Goal: Information Seeking & Learning: Compare options

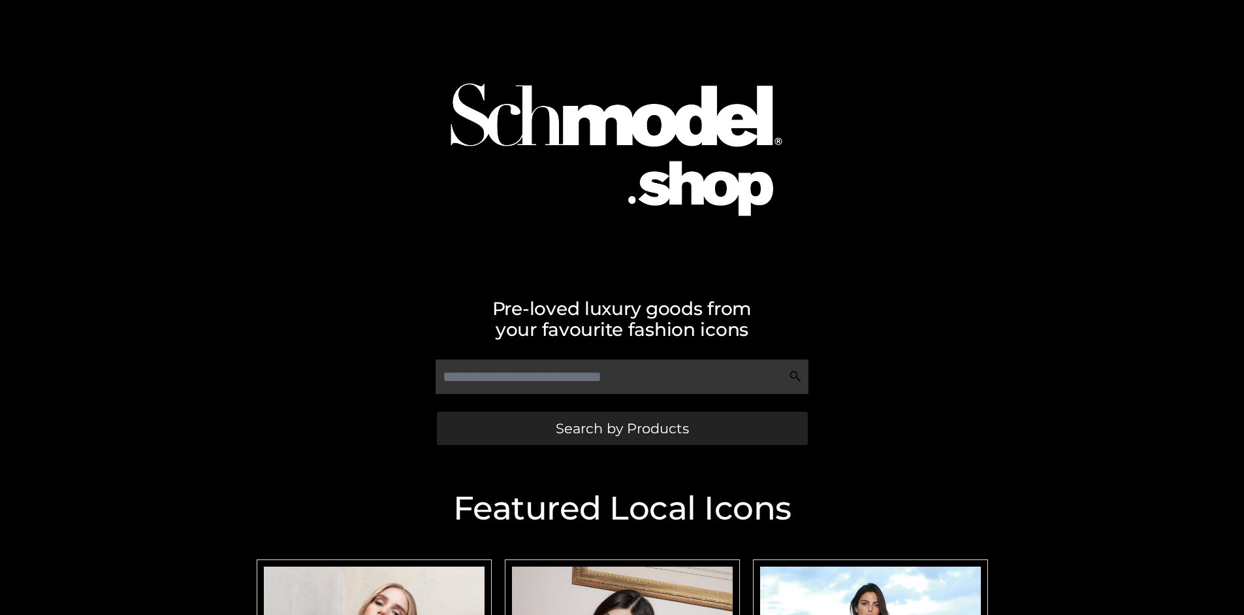
click at [622, 428] on span "Search by Products" at bounding box center [622, 428] width 133 height 14
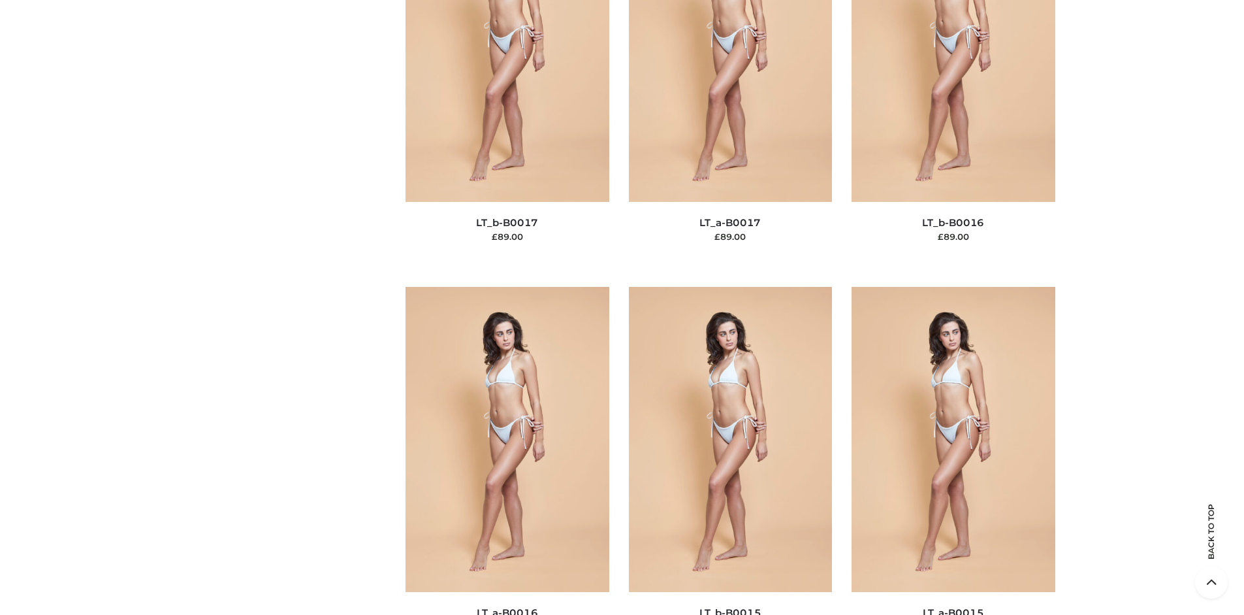
scroll to position [4383, 0]
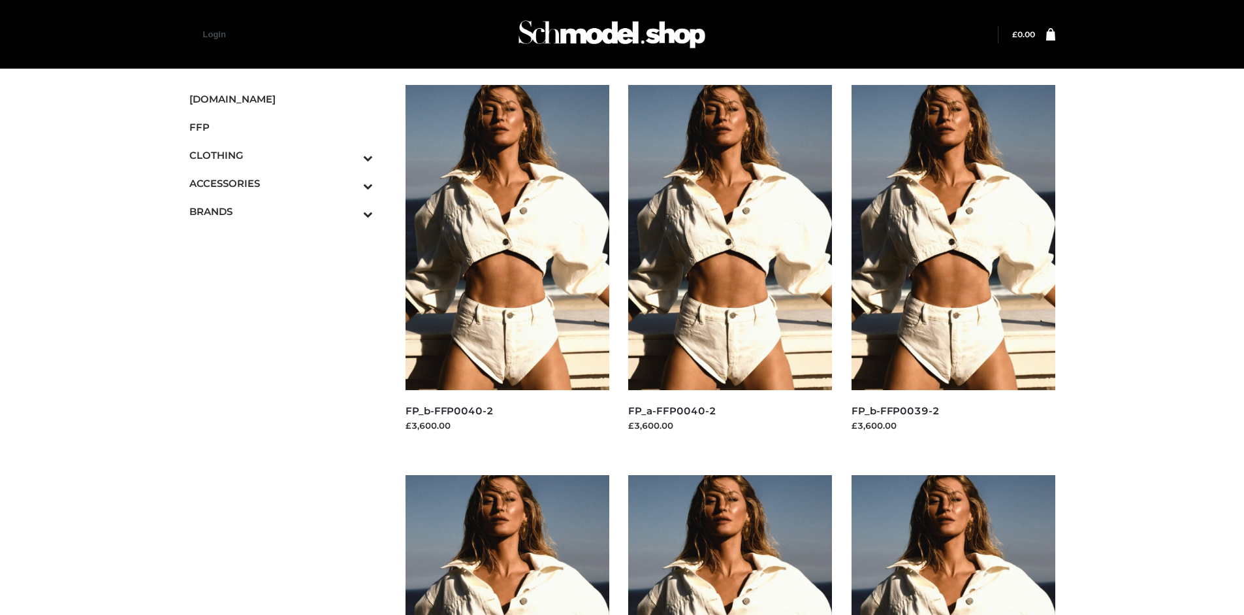
scroll to position [615, 0]
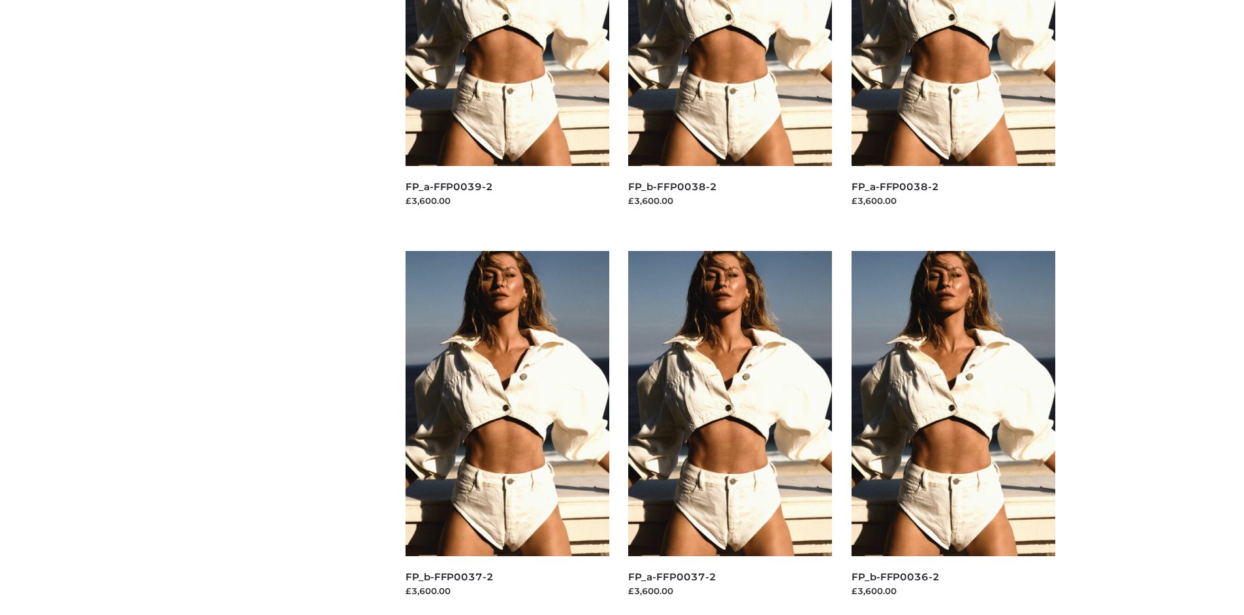
click at [953, 432] on img at bounding box center [954, 403] width 204 height 305
click at [730, 432] on img at bounding box center [730, 403] width 204 height 305
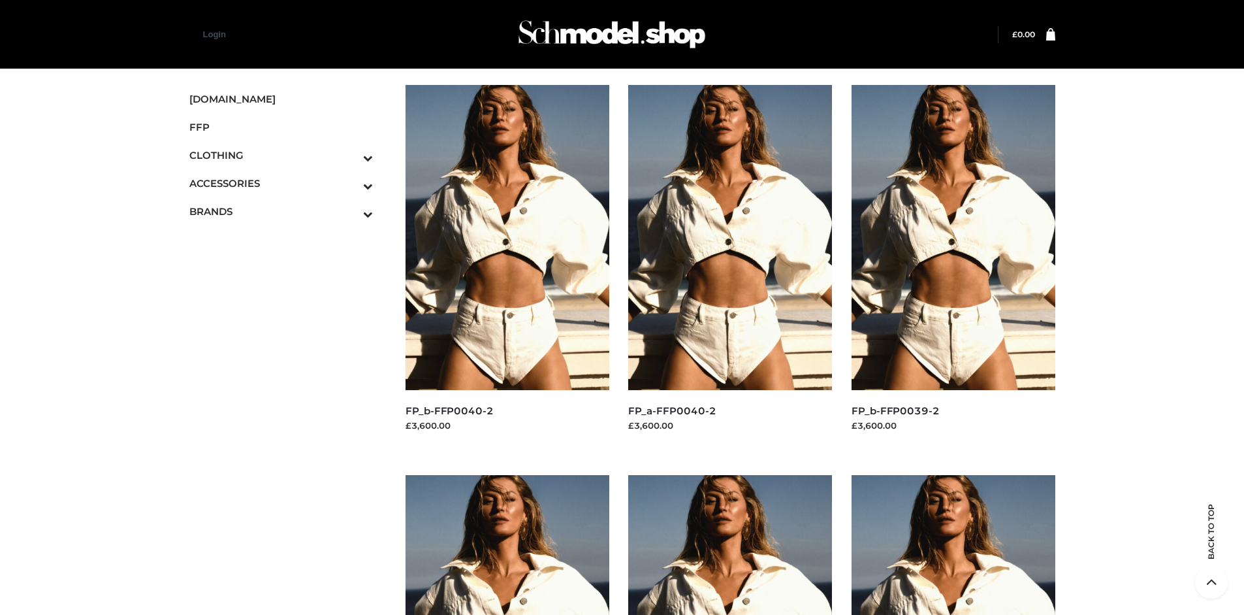
click at [953, 266] on img at bounding box center [954, 237] width 204 height 305
click at [350, 183] on icon "Toggle Submenu" at bounding box center [300, 185] width 146 height 15
click at [287, 239] on span "JEWELRY" at bounding box center [287, 239] width 171 height 15
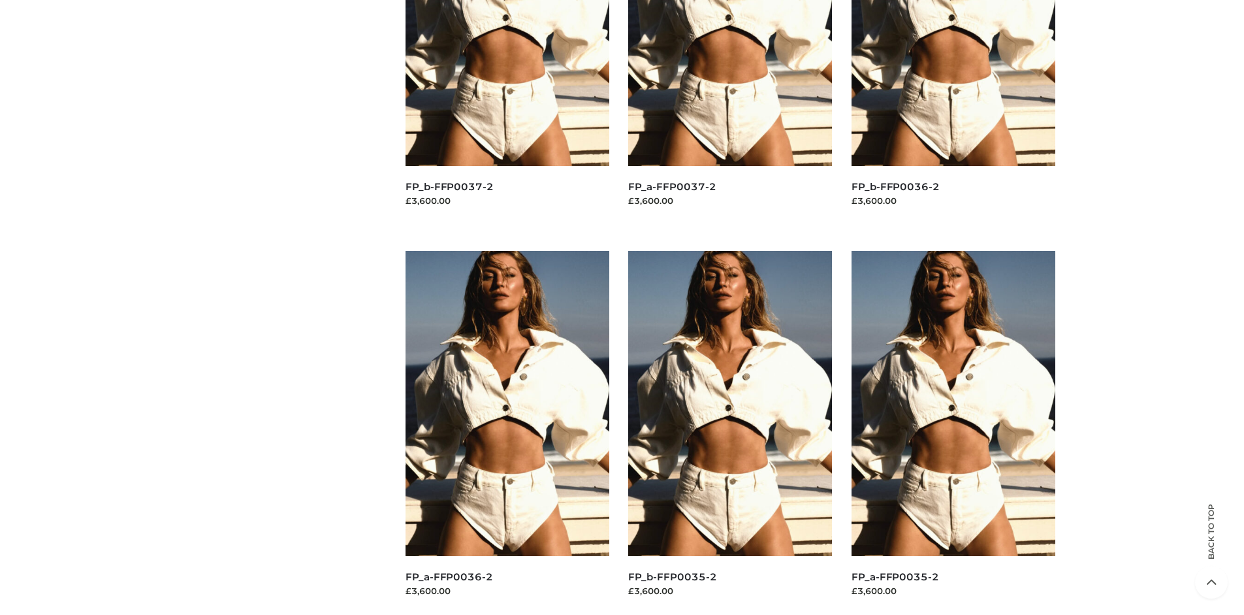
click at [730, 432] on img at bounding box center [730, 403] width 204 height 305
click at [953, 432] on img at bounding box center [954, 403] width 204 height 305
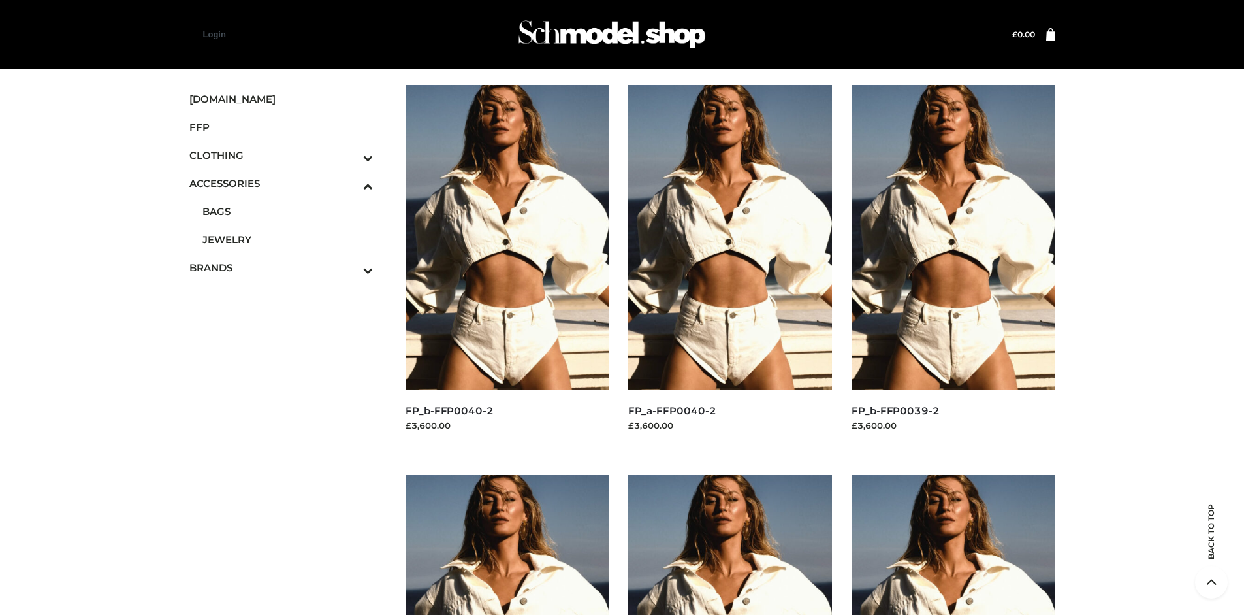
click at [507, 266] on img at bounding box center [508, 237] width 204 height 305
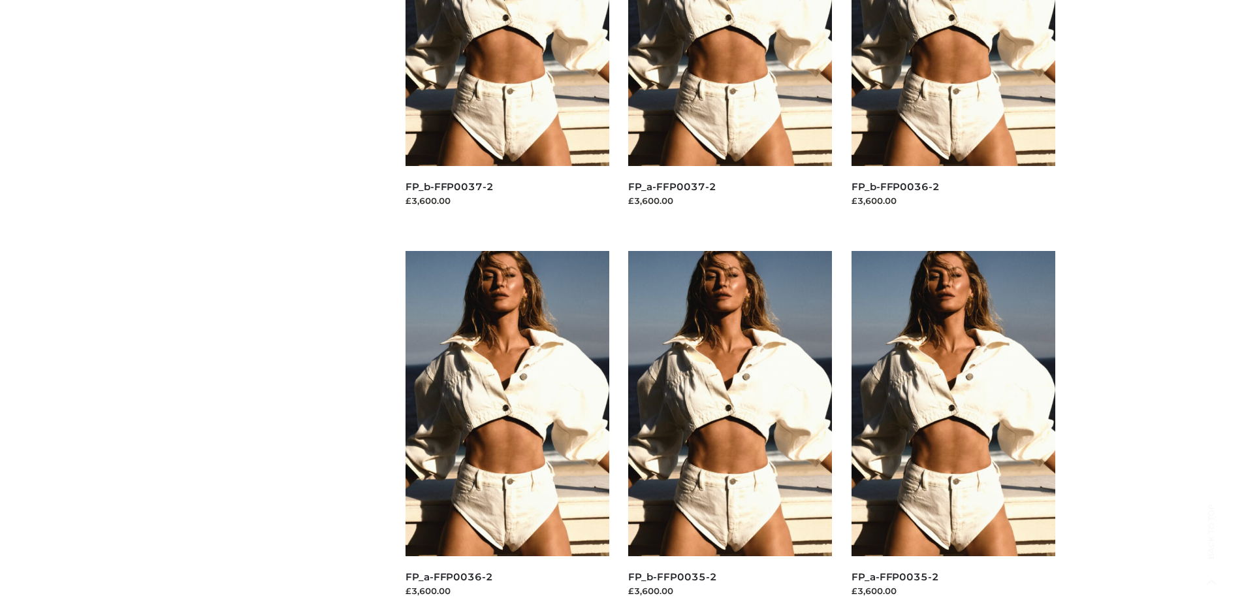
click at [953, 432] on img at bounding box center [954, 403] width 204 height 305
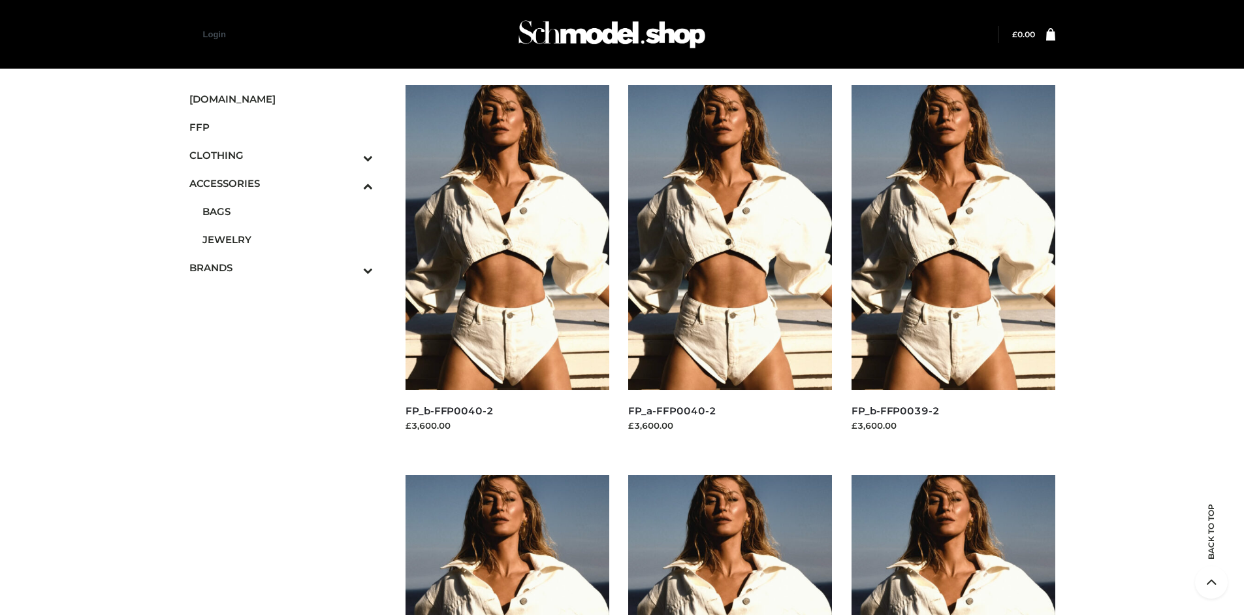
click at [0, 0] on span "OPP SWIMWEAR" at bounding box center [0, 0] width 0 height 0
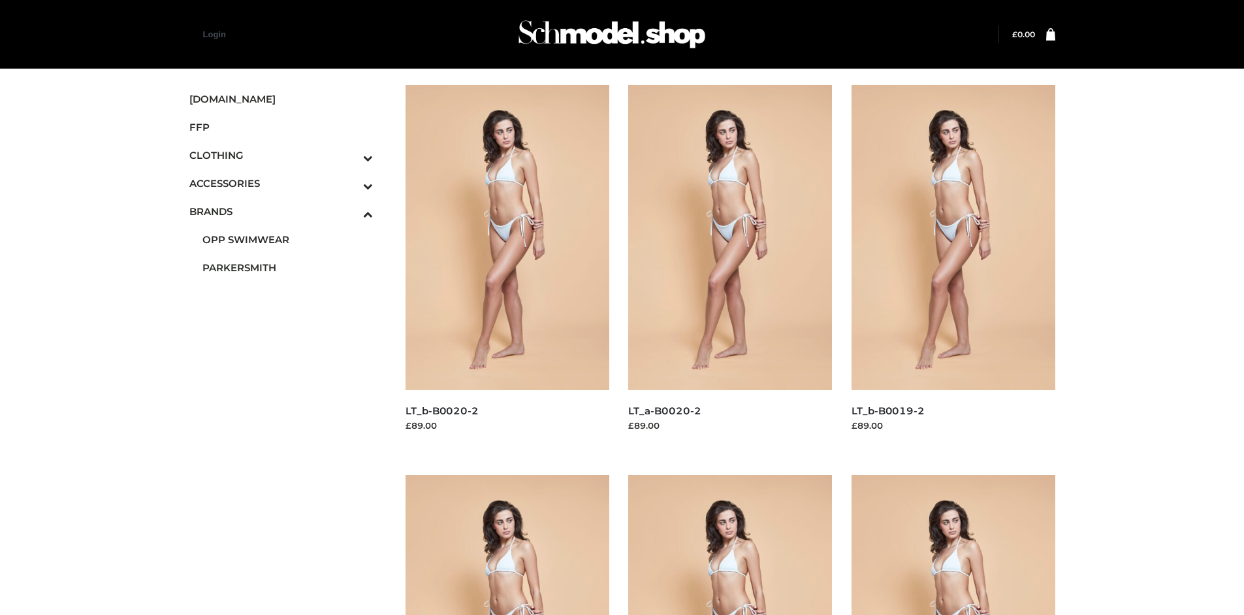
click at [730, 266] on img at bounding box center [730, 237] width 204 height 305
click at [953, 545] on img at bounding box center [954, 627] width 204 height 305
click at [507, 266] on img at bounding box center [508, 237] width 204 height 305
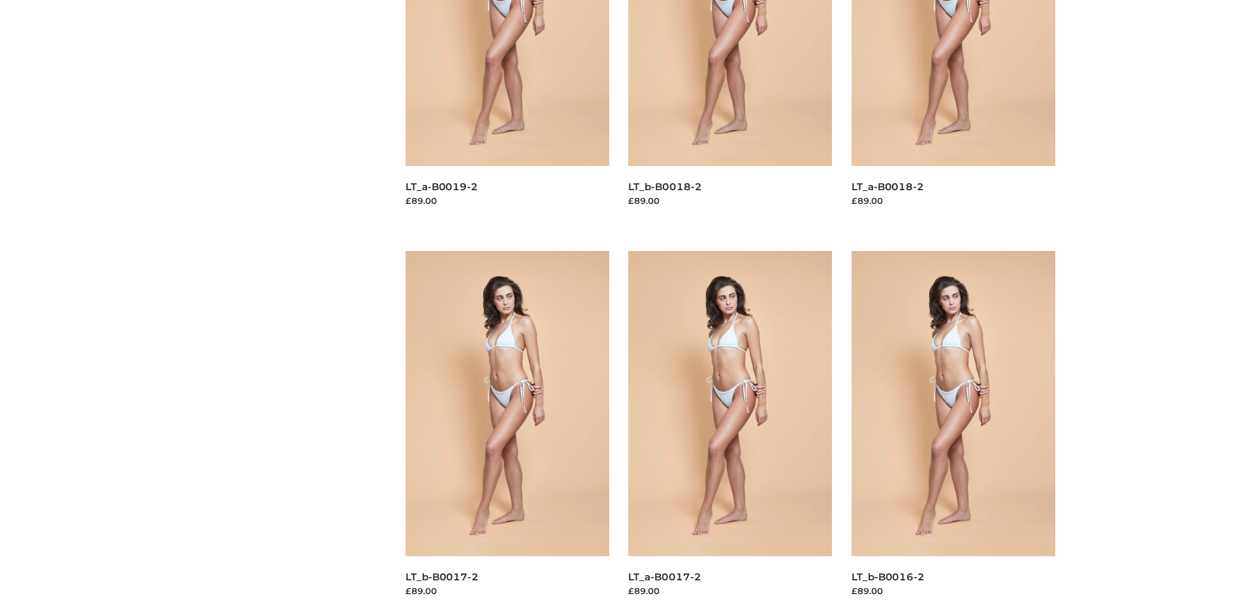
click at [507, 432] on img at bounding box center [508, 403] width 204 height 305
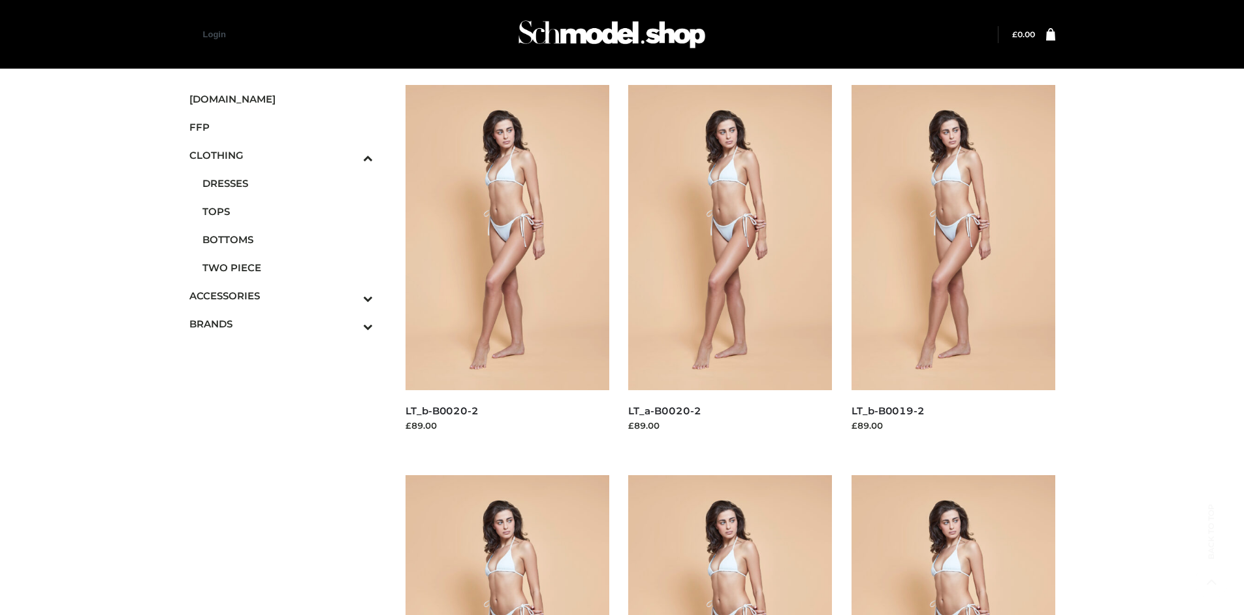
click at [287, 239] on span "BOTTOMS" at bounding box center [287, 239] width 171 height 15
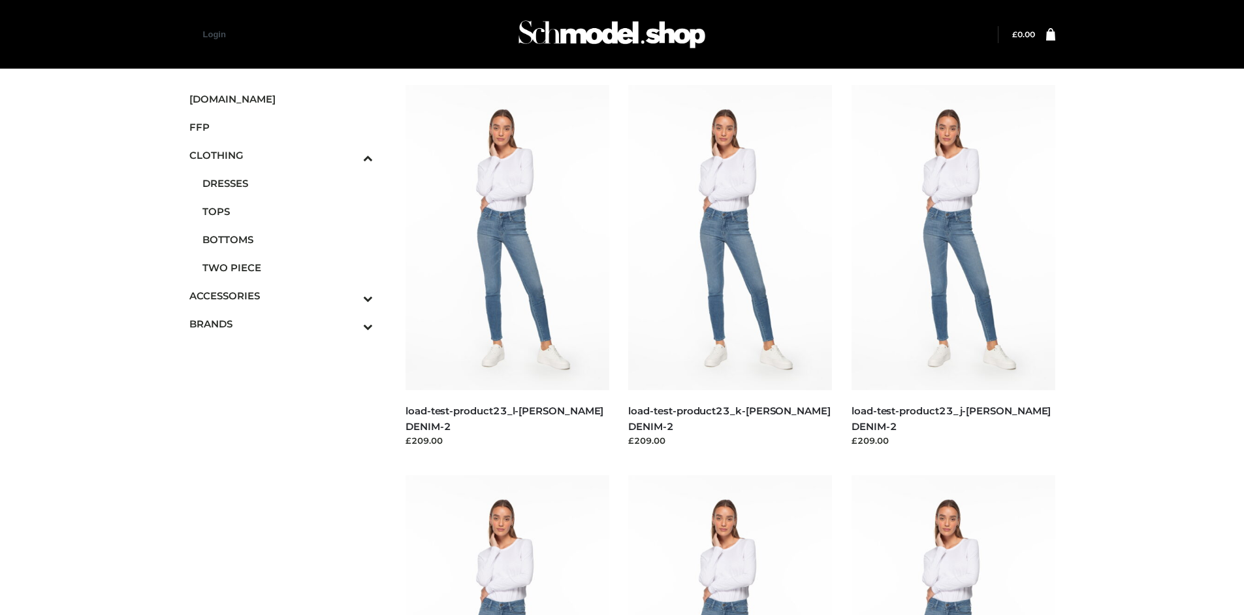
click at [730, 545] on img at bounding box center [730, 627] width 204 height 305
click at [507, 266] on img at bounding box center [508, 237] width 204 height 305
click at [507, 545] on img at bounding box center [508, 627] width 204 height 305
click at [730, 266] on img at bounding box center [730, 237] width 204 height 305
